Goal: Information Seeking & Learning: Learn about a topic

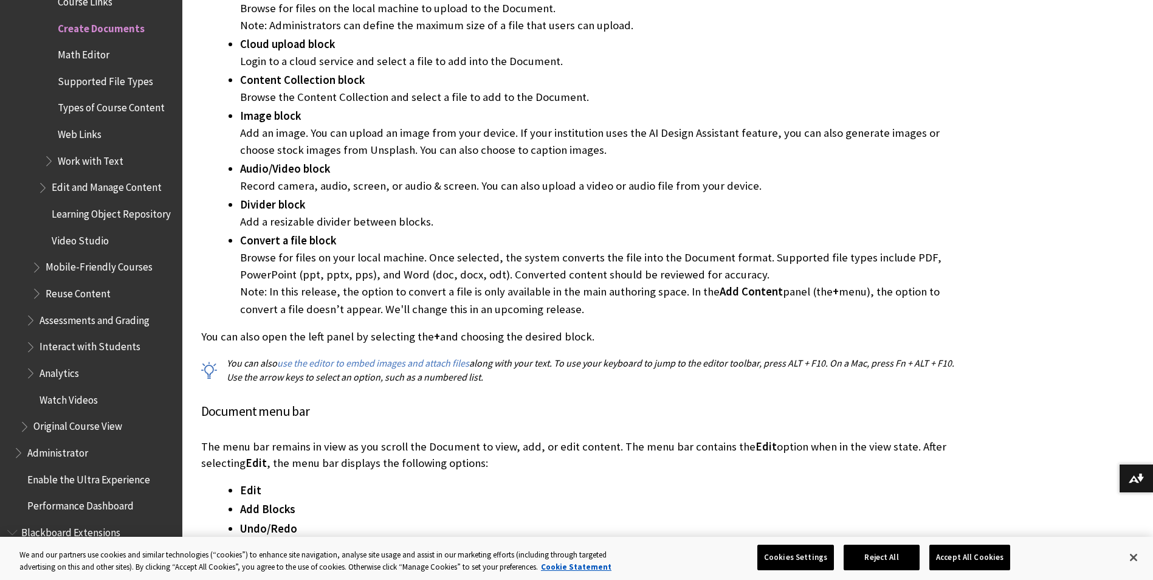
drag, startPoint x: 928, startPoint y: 96, endPoint x: 964, endPoint y: 291, distance: 197.7
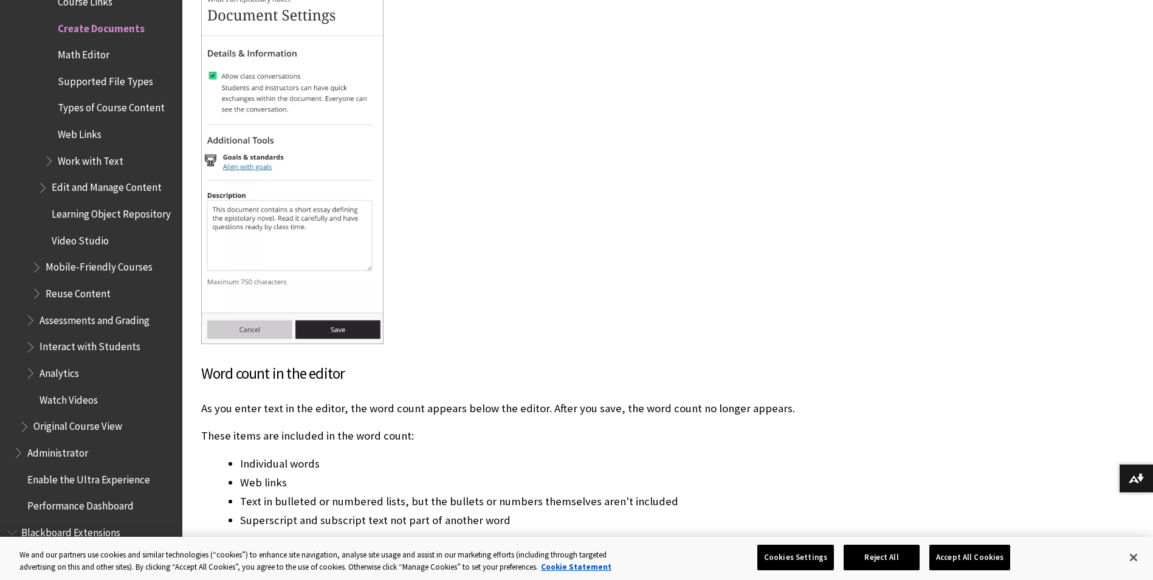
drag, startPoint x: 890, startPoint y: 204, endPoint x: 888, endPoint y: 391, distance: 186.7
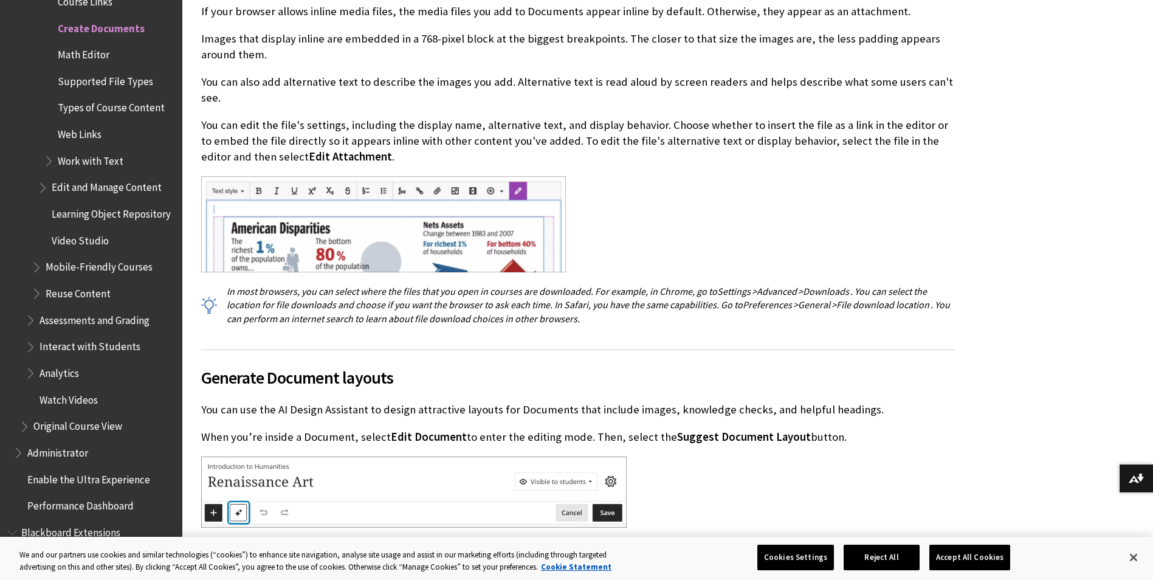
drag, startPoint x: 934, startPoint y: 184, endPoint x: 942, endPoint y: 340, distance: 156.4
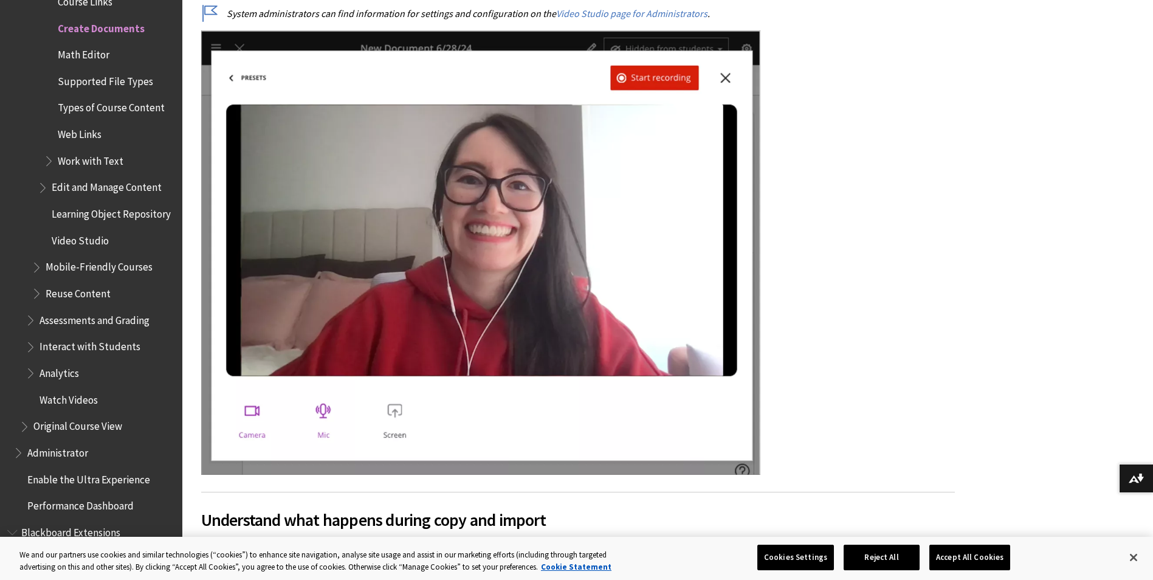
drag, startPoint x: 954, startPoint y: 186, endPoint x: 957, endPoint y: 333, distance: 147.2
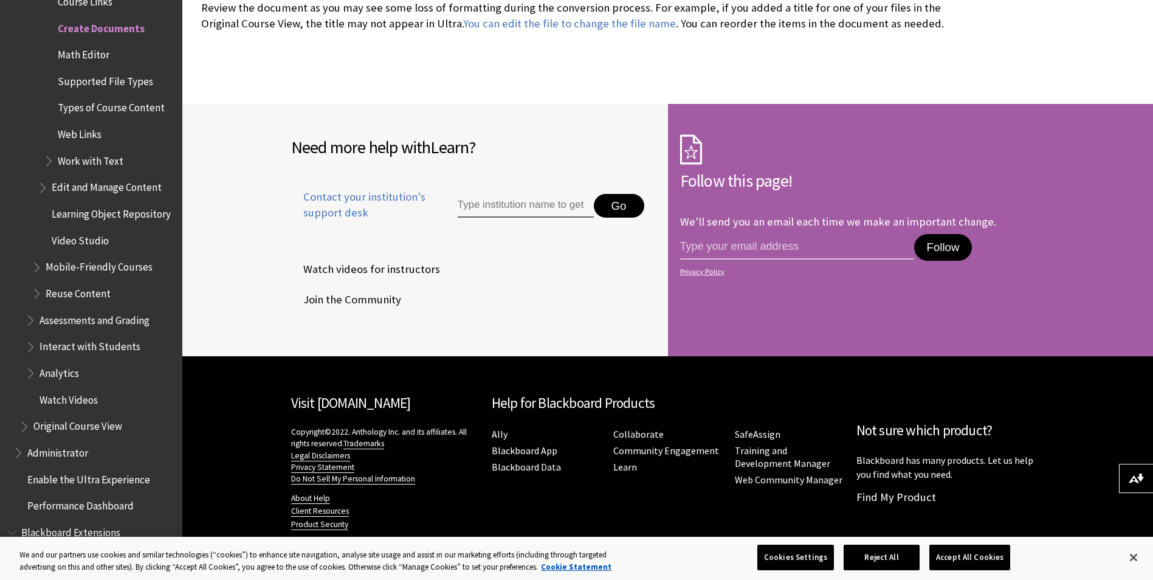
drag, startPoint x: 953, startPoint y: 188, endPoint x: 929, endPoint y: 444, distance: 256.5
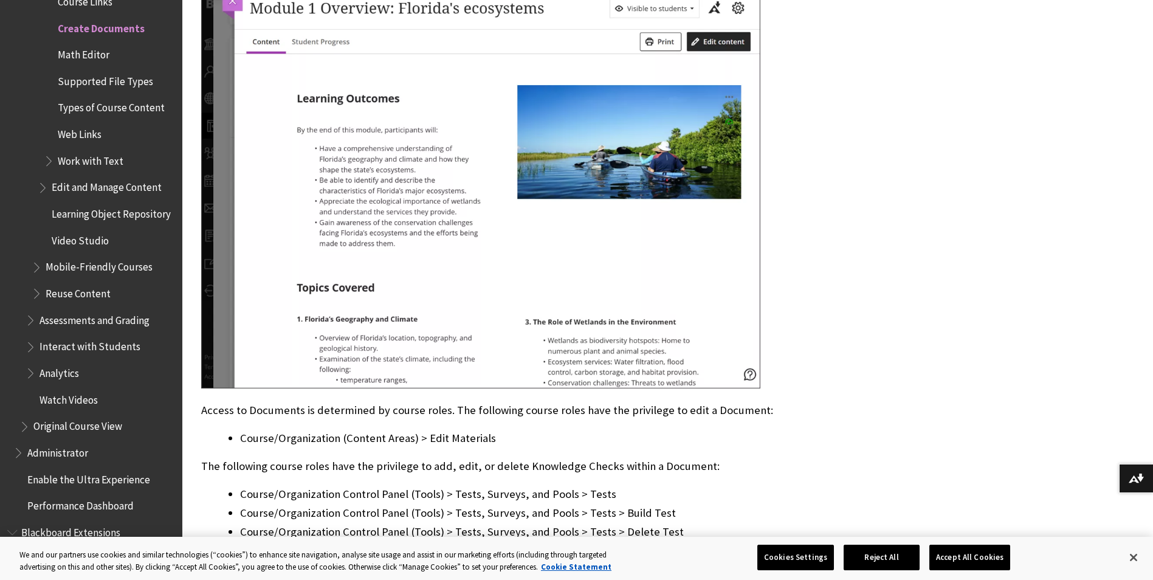
scroll to position [0, 0]
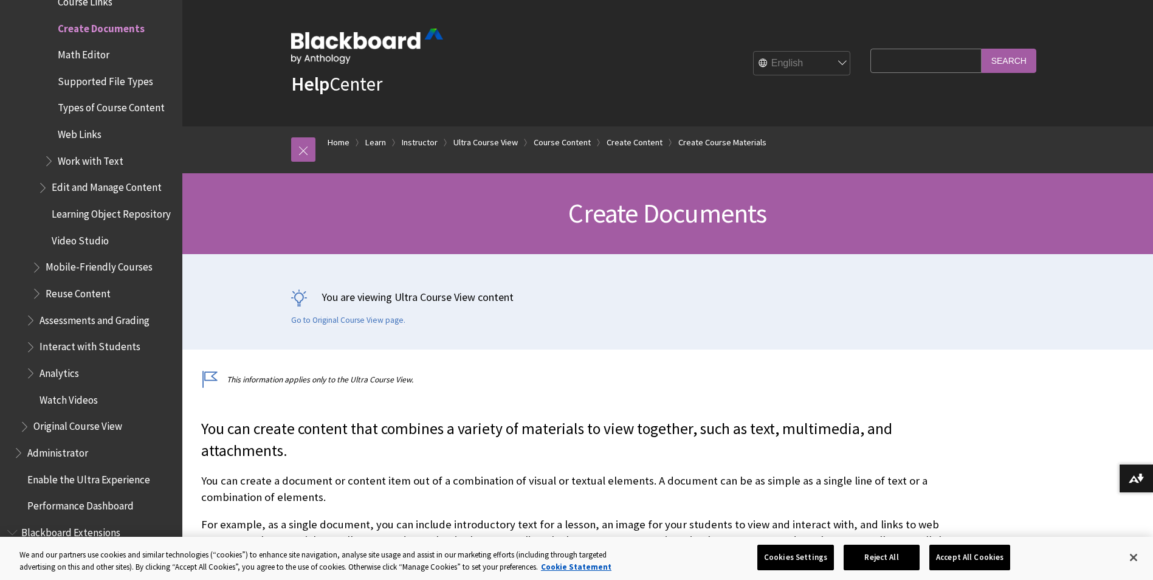
drag, startPoint x: 902, startPoint y: 378, endPoint x: 861, endPoint y: 3, distance: 377.3
click at [880, 60] on input "Search Query" at bounding box center [926, 61] width 111 height 24
type input "html"
click at [982, 49] on input "Search" at bounding box center [1009, 61] width 55 height 24
click at [1014, 66] on input "Search" at bounding box center [1009, 61] width 55 height 24
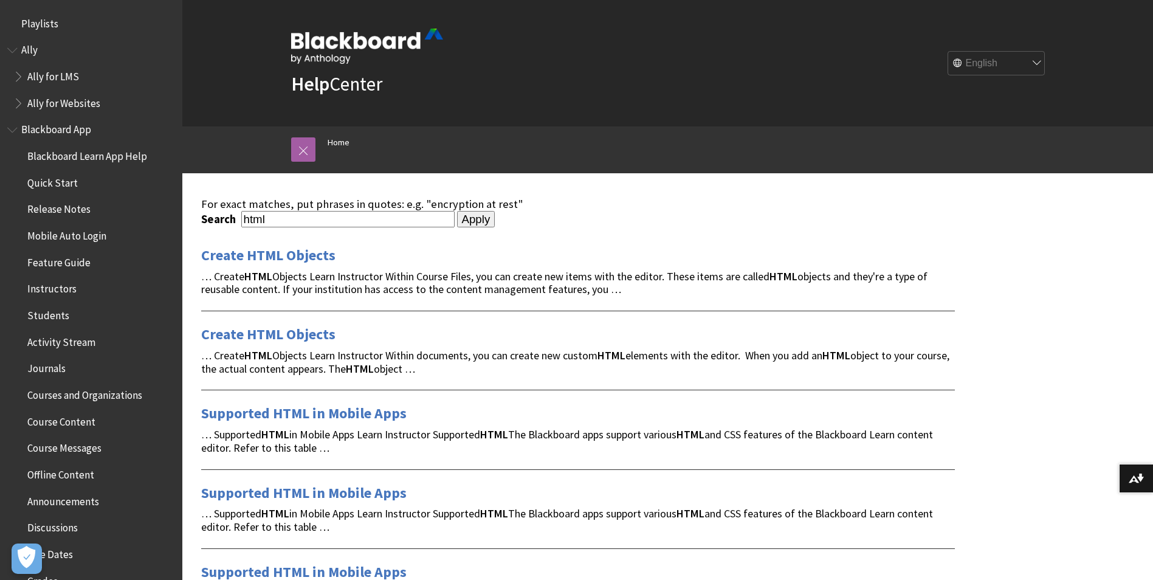
drag, startPoint x: 506, startPoint y: 333, endPoint x: 526, endPoint y: -45, distance: 378.7
click at [997, 60] on select "English عربية Català Cymraeg Deutsch Español Suomi Français עברית Italiano 日本語 …" at bounding box center [996, 64] width 97 height 24
click at [813, 117] on div "Help Center English عربية Català Cymraeg Deutsch Español Suomi Français עברית I…" at bounding box center [668, 63] width 778 height 126
